Goal: Navigation & Orientation: Find specific page/section

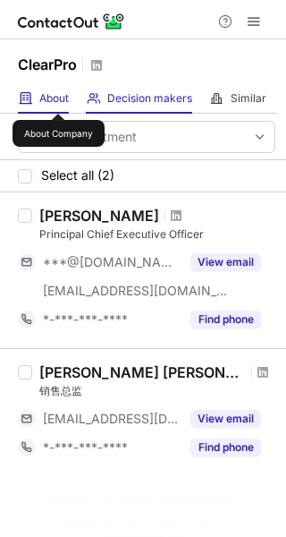
click at [58, 98] on span "About" at bounding box center [54, 98] width 30 height 14
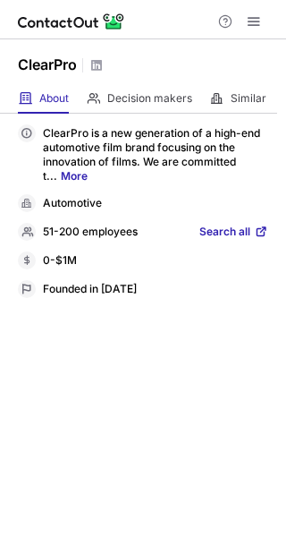
click at [209, 226] on span "Search all" at bounding box center [225, 233] width 51 height 16
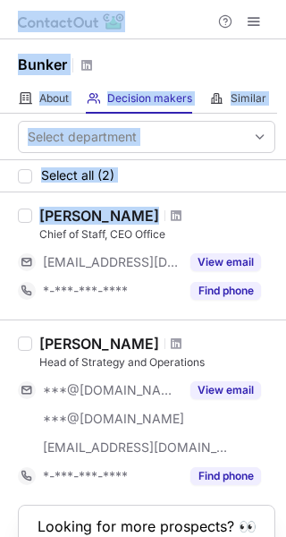
drag, startPoint x: 153, startPoint y: 207, endPoint x: -12, endPoint y: 210, distance: 164.7
click at [0, 210] on html "Help & Support Bunker About About Company Decision makers View Employees Simila…" at bounding box center [143, 268] width 286 height 537
copy div "Help & Support Bunker About About Company Decision makers View Employees Simila…"
click at [187, 214] on div "Ria Dhingra" at bounding box center [157, 216] width 236 height 18
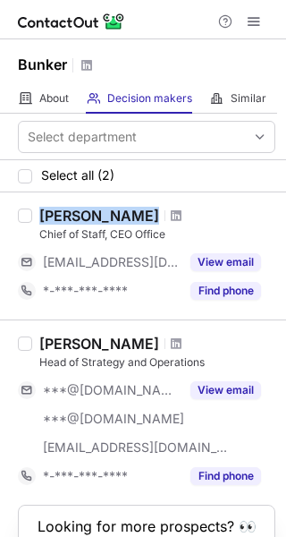
drag, startPoint x: 187, startPoint y: 214, endPoint x: 38, endPoint y: 207, distance: 148.8
click at [39, 207] on div "Ria Dhingra" at bounding box center [157, 216] width 236 height 18
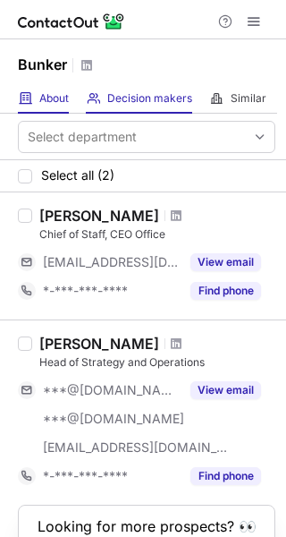
click at [61, 110] on div "About About Company" at bounding box center [43, 99] width 51 height 30
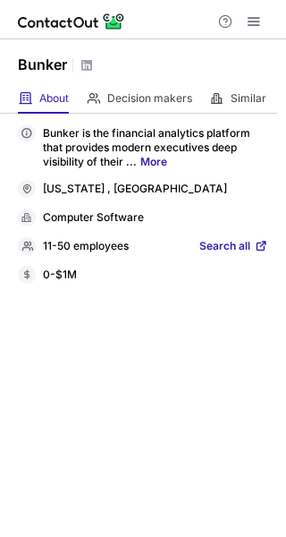
click at [220, 240] on span "Search all" at bounding box center [225, 247] width 51 height 16
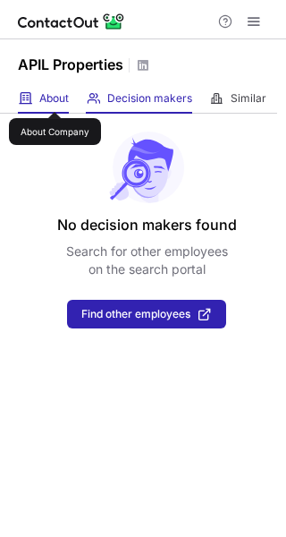
click at [55, 96] on span "About" at bounding box center [54, 98] width 30 height 14
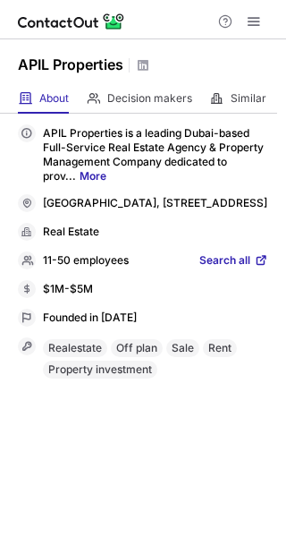
click at [238, 269] on span "Search all" at bounding box center [225, 261] width 51 height 16
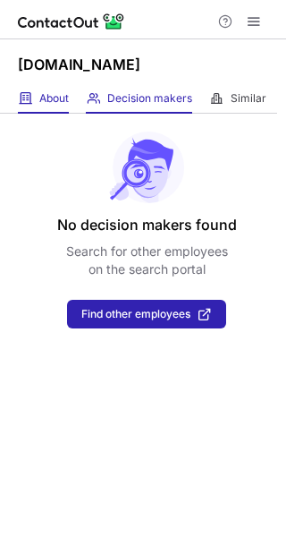
click at [27, 107] on div "About About Company" at bounding box center [43, 99] width 51 height 30
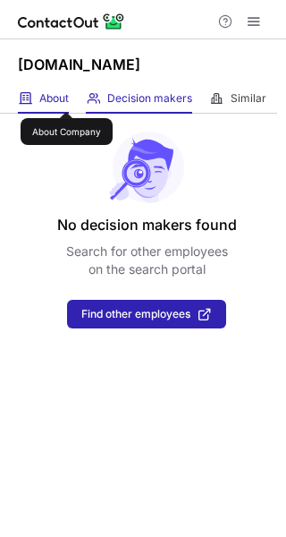
click at [66, 96] on span "About" at bounding box center [54, 98] width 30 height 14
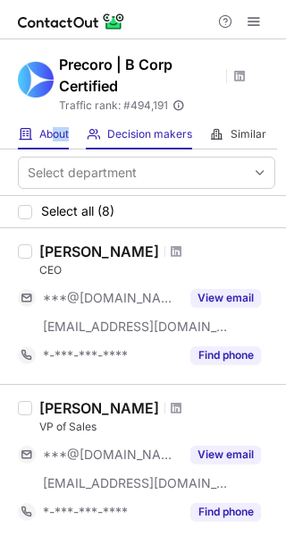
drag, startPoint x: 73, startPoint y: 135, endPoint x: 51, endPoint y: 135, distance: 21.5
click at [51, 135] on div "About About Company Decision makers View Employees Similar Similar Companies" at bounding box center [138, 135] width 277 height 30
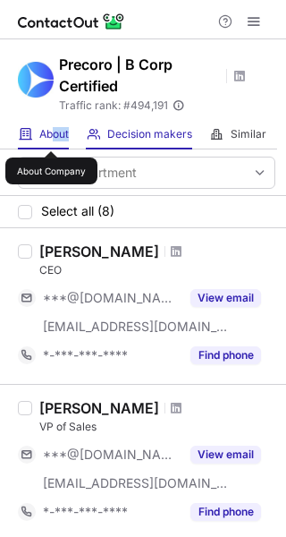
click at [51, 135] on span "About" at bounding box center [54, 134] width 30 height 14
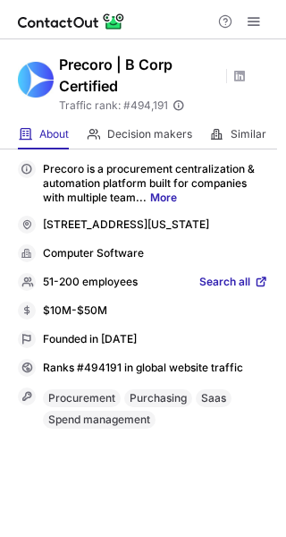
click at [240, 281] on span "Search all" at bounding box center [225, 283] width 51 height 16
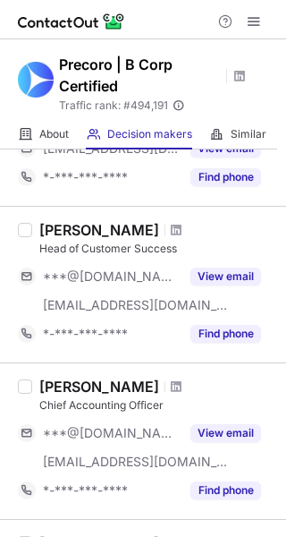
scroll to position [992, 0]
